Goal: Task Accomplishment & Management: Use online tool/utility

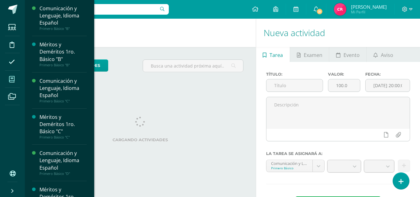
click at [12, 80] on icon at bounding box center [12, 79] width 6 height 6
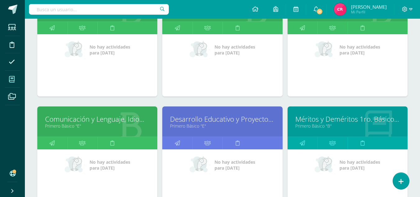
scroll to position [218, 0]
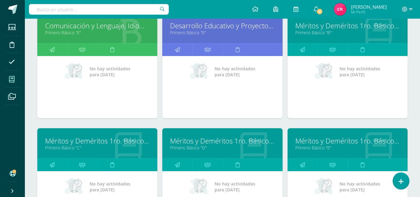
click at [309, 140] on link "Méritos y Deméritos 1ro. Básico "E"" at bounding box center [348, 141] width 105 height 10
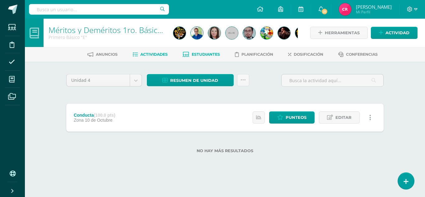
click at [189, 55] on link "Estudiantes" at bounding box center [201, 54] width 37 height 10
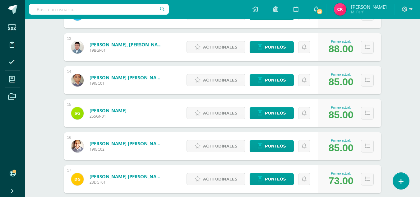
scroll to position [591, 0]
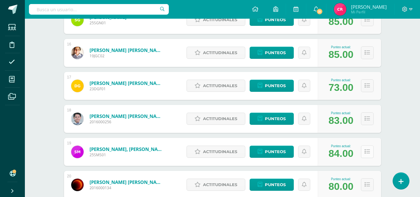
click at [368, 152] on icon at bounding box center [367, 151] width 5 height 5
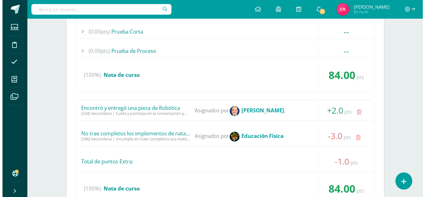
scroll to position [840, 0]
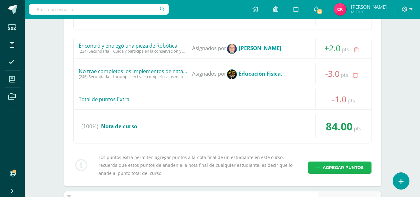
click at [324, 165] on span "Agregar puntos" at bounding box center [343, 168] width 41 height 12
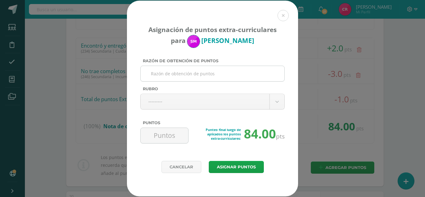
click at [201, 74] on input "Razón de obtención de puntos" at bounding box center [212, 73] width 139 height 15
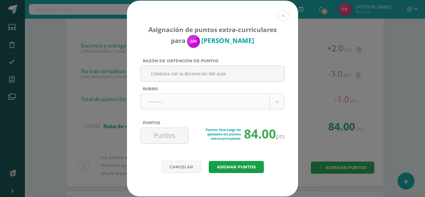
type input "Colabora con la decoración del aula"
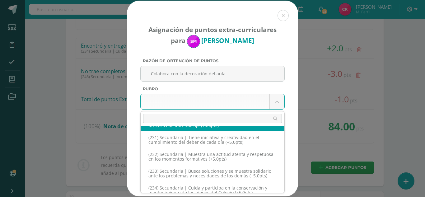
scroll to position [4504, 0]
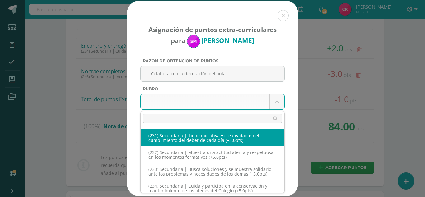
select select "262"
type input "5"
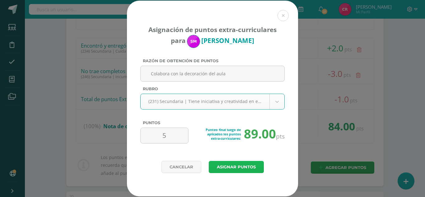
click at [223, 169] on button "Asignar puntos" at bounding box center [236, 167] width 55 height 12
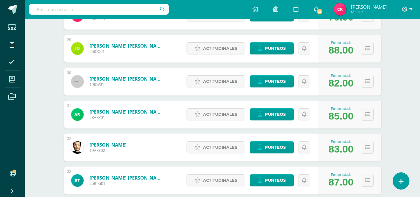
scroll to position [1055, 0]
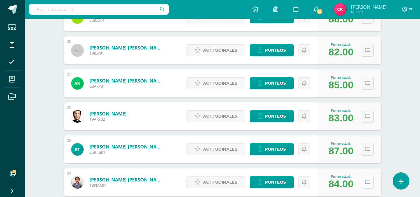
click at [362, 182] on button at bounding box center [367, 182] width 13 height 13
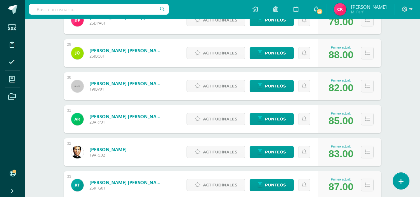
scroll to position [988, 0]
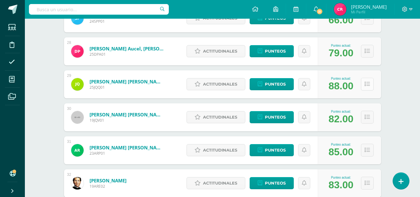
click at [364, 85] on button at bounding box center [367, 84] width 13 height 13
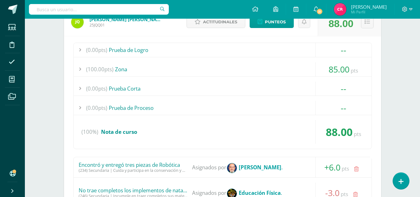
scroll to position [1113, 0]
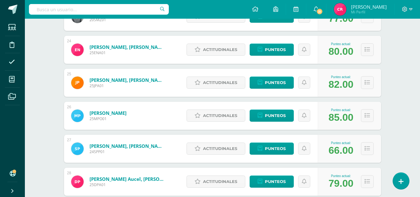
scroll to position [920, 0]
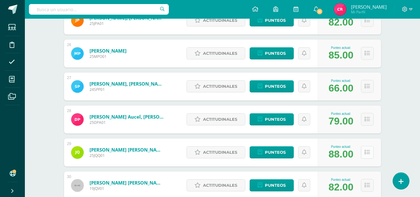
click at [370, 151] on button at bounding box center [367, 152] width 13 height 13
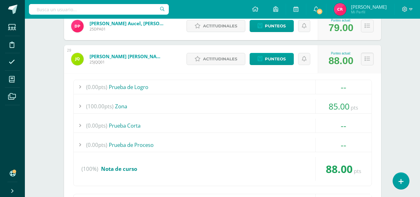
scroll to position [951, 0]
